Goal: Obtain resource: Download file/media

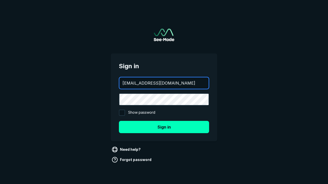
type input "aws+playwright@see-mode.com"
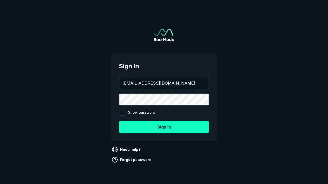
click at [164, 127] on button "Sign in" at bounding box center [164, 127] width 90 height 12
